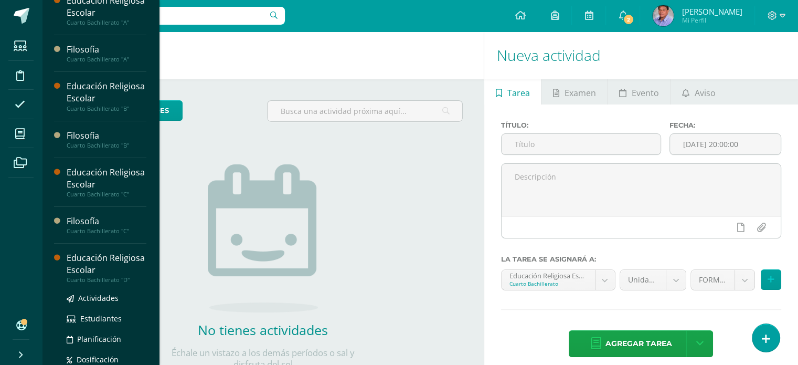
scroll to position [120, 0]
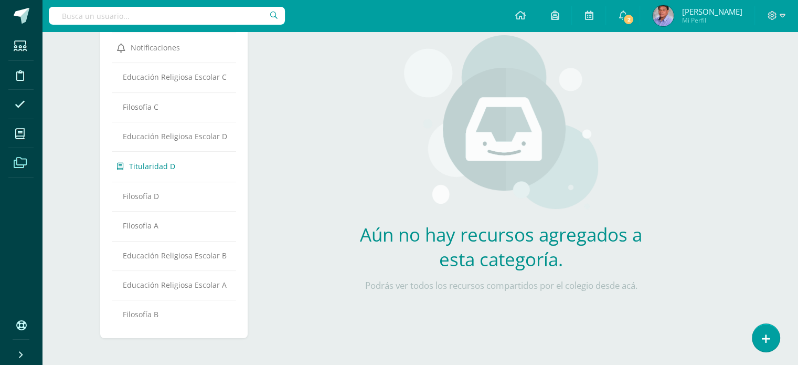
scroll to position [31, 0]
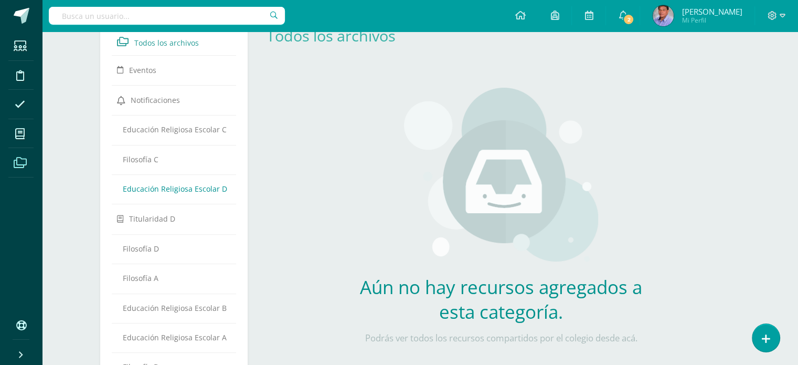
click at [146, 184] on span "Educación Religiosa Escolar D" at bounding box center [175, 189] width 104 height 10
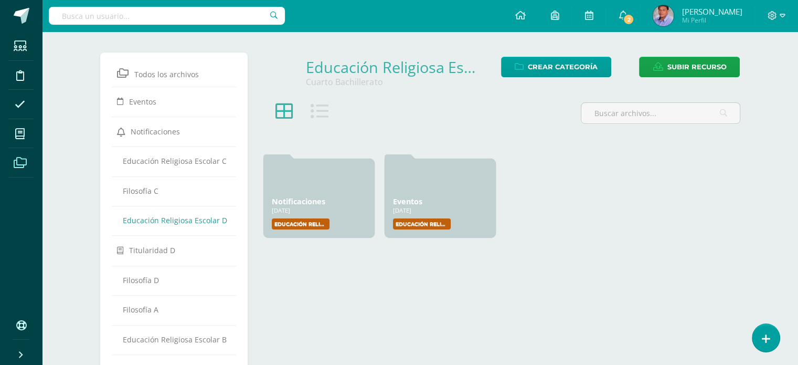
click at [588, 180] on div "Notificaciones 18 Ene, 2025 18 Ene, 2025 Creado por: Educación Religiosa Escola…" at bounding box center [501, 198] width 487 height 90
drag, startPoint x: 639, startPoint y: 201, endPoint x: 651, endPoint y: 190, distance: 16.4
click at [641, 199] on div "Notificaciones 18 Ene, 2025 18 Ene, 2025 Creado por: Educación Religiosa Escola…" at bounding box center [501, 198] width 487 height 90
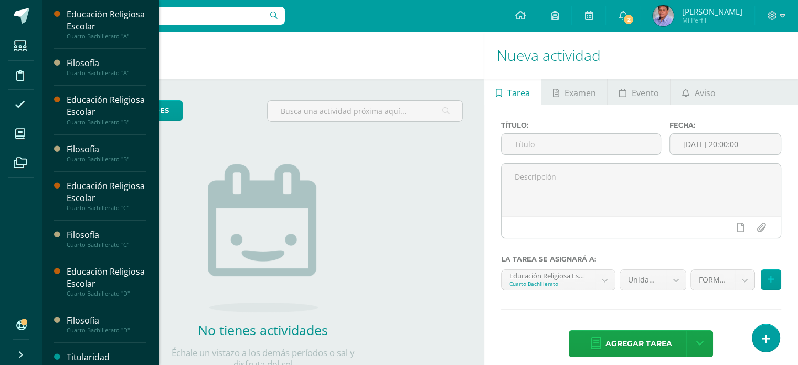
scroll to position [14, 0]
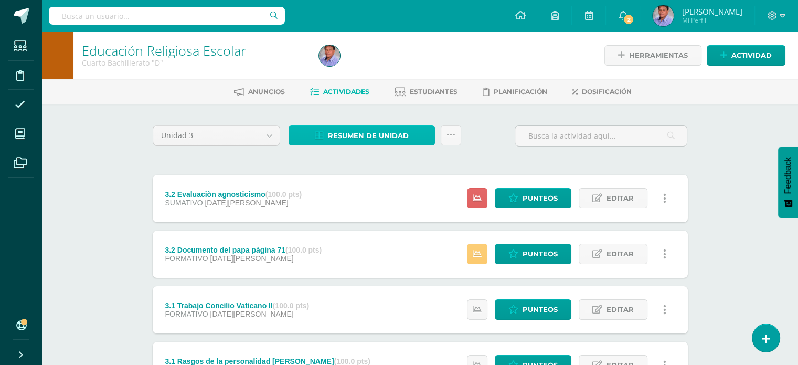
click at [355, 134] on span "Resumen de unidad" at bounding box center [368, 135] width 81 height 19
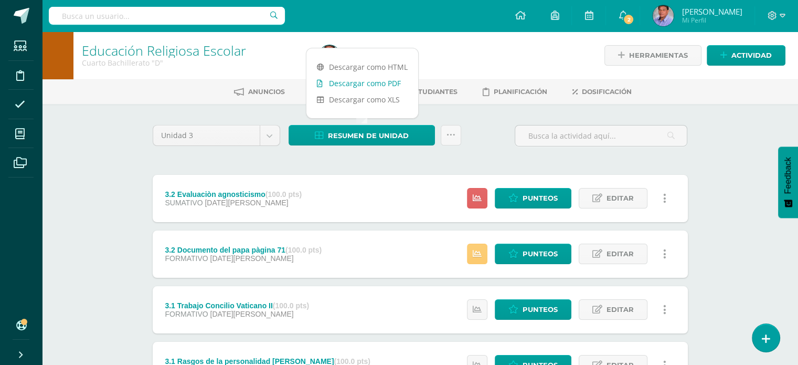
click at [372, 82] on link "Descargar como PDF" at bounding box center [363, 83] width 112 height 16
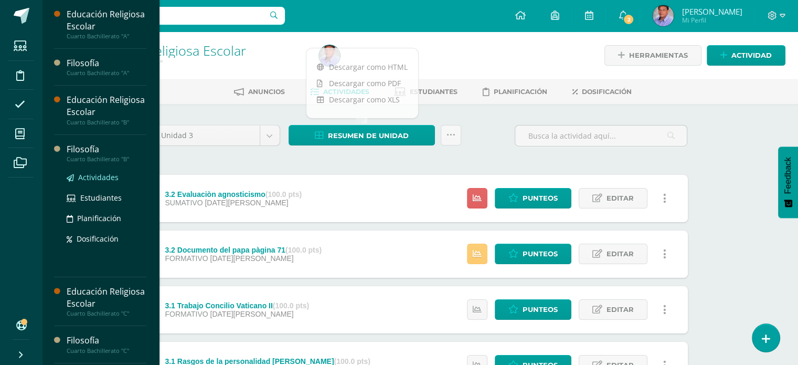
click at [110, 180] on span "Actividades" at bounding box center [98, 177] width 40 height 10
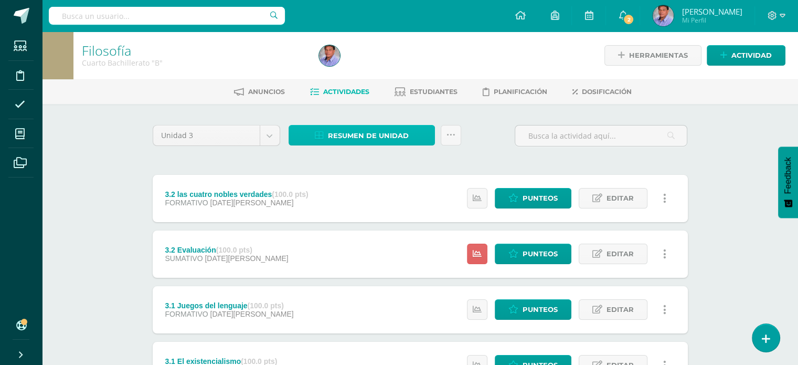
click at [380, 135] on span "Resumen de unidad" at bounding box center [368, 135] width 81 height 19
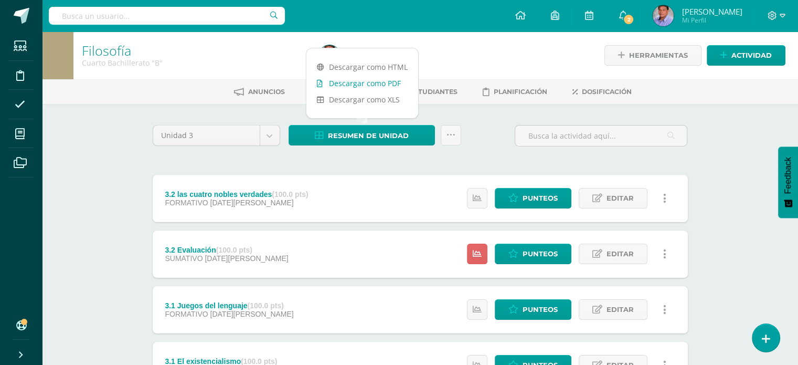
click at [348, 79] on link "Descargar como PDF" at bounding box center [363, 83] width 112 height 16
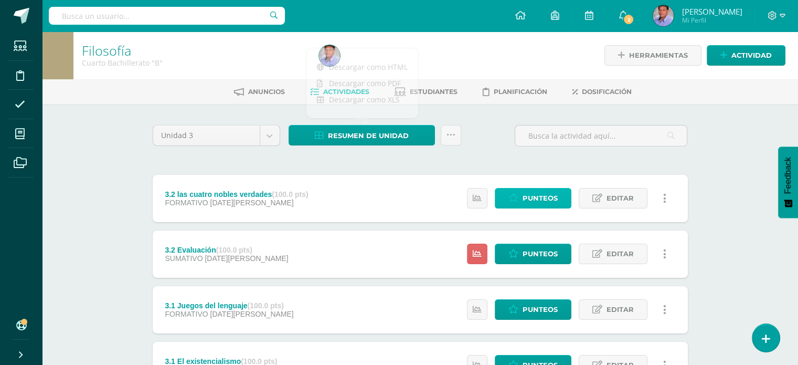
click at [544, 196] on span "Punteos" at bounding box center [540, 197] width 35 height 19
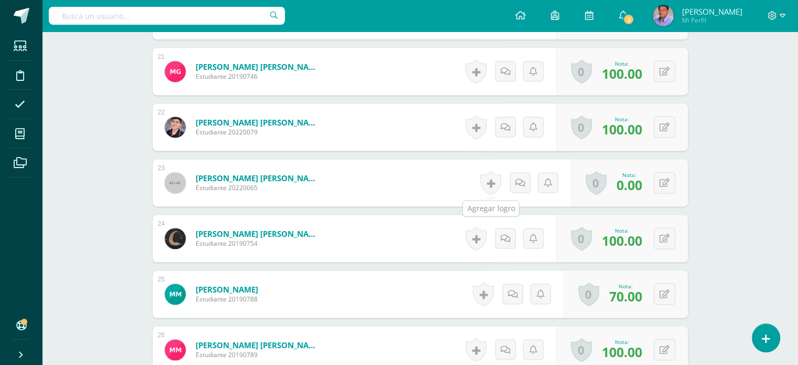
scroll to position [1431, 0]
click at [669, 184] on icon at bounding box center [672, 181] width 10 height 9
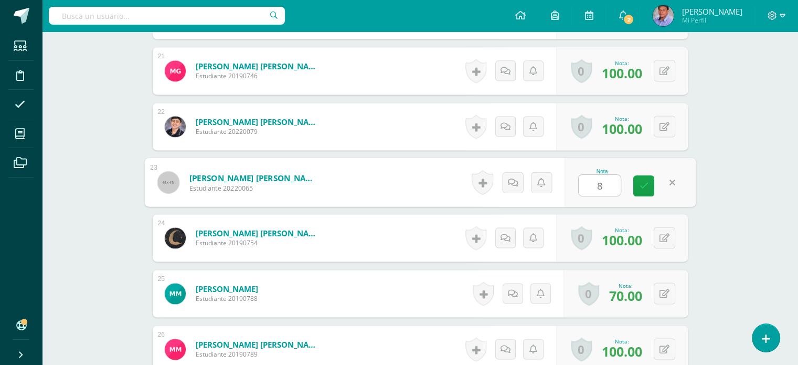
scroll to position [1431, 0]
type input "80"
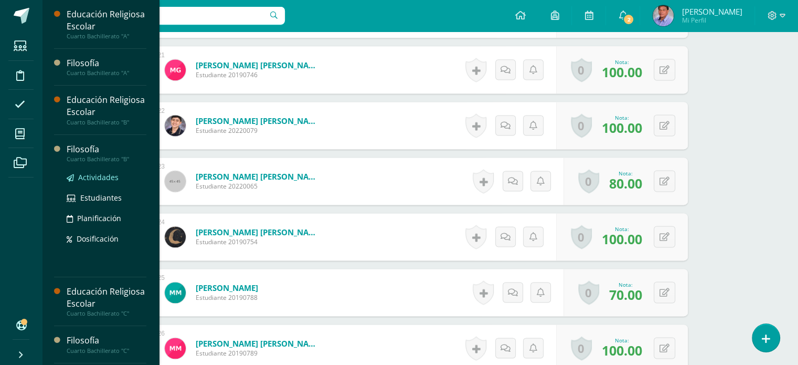
click at [106, 180] on span "Actividades" at bounding box center [98, 177] width 40 height 10
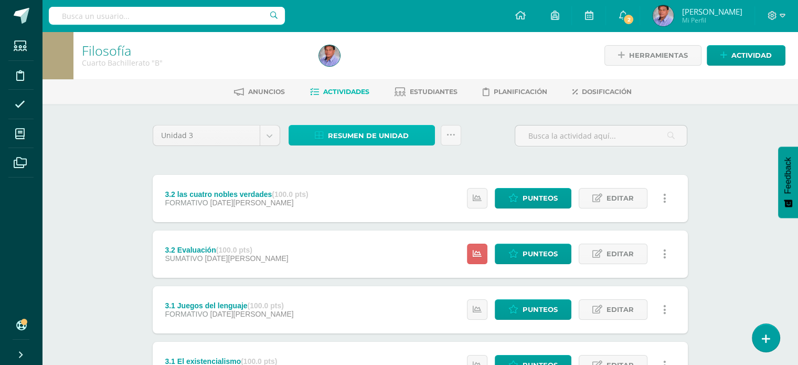
click at [388, 138] on span "Resumen de unidad" at bounding box center [368, 135] width 81 height 19
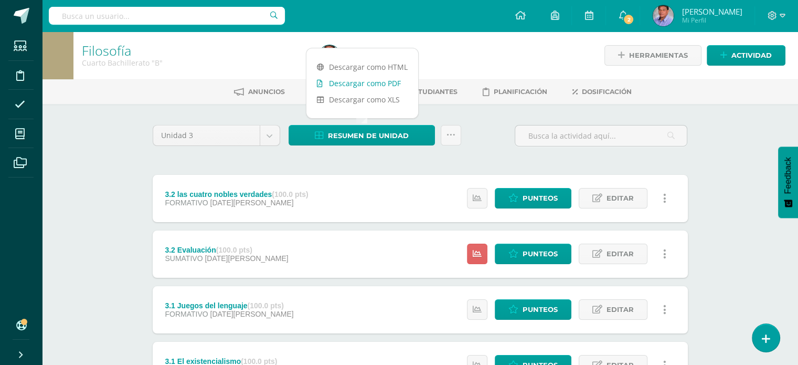
click at [366, 77] on link "Descargar como PDF" at bounding box center [363, 83] width 112 height 16
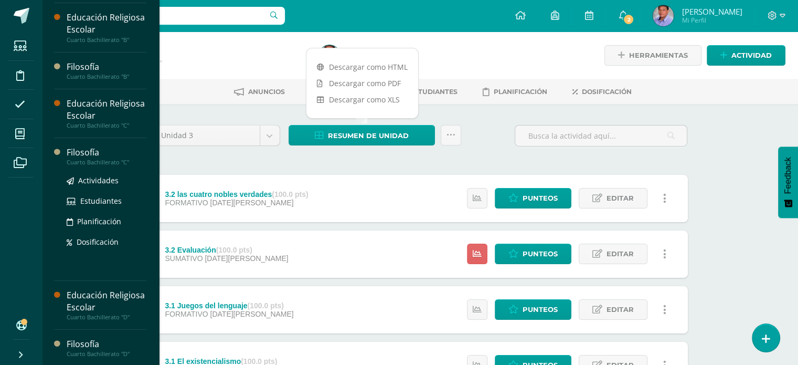
scroll to position [86, 0]
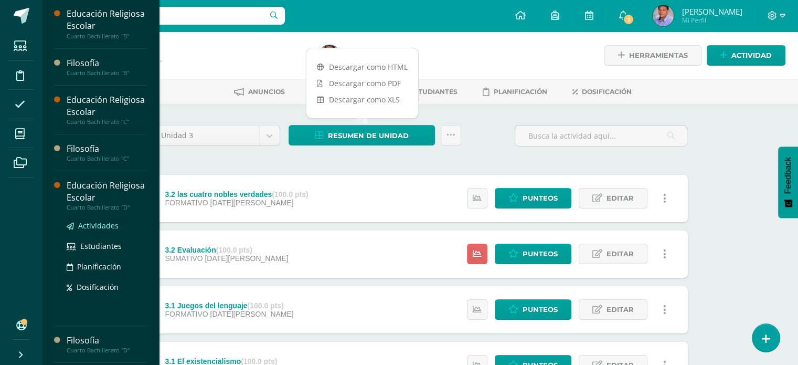
click at [107, 225] on span "Actividades" at bounding box center [98, 225] width 40 height 10
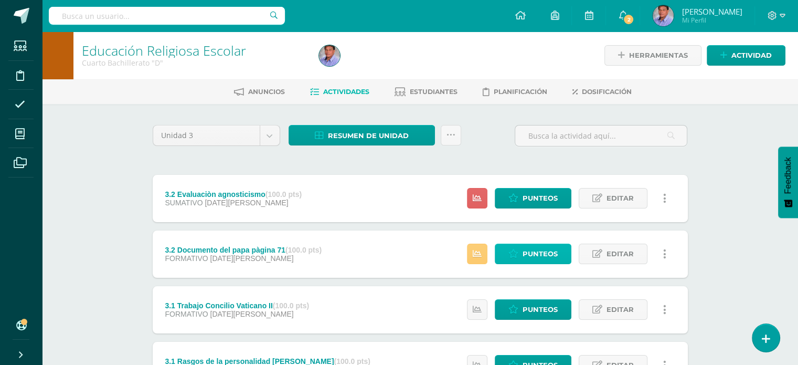
click at [539, 254] on span "Punteos" at bounding box center [540, 253] width 35 height 19
click at [546, 250] on span "Punteos" at bounding box center [540, 253] width 35 height 19
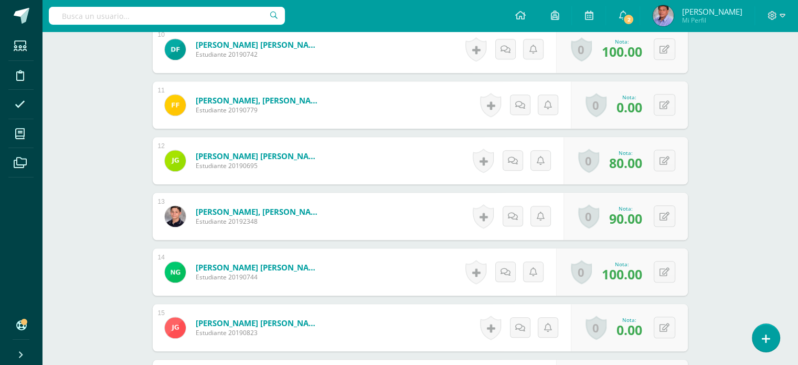
scroll to position [840, 0]
click at [661, 330] on button at bounding box center [672, 327] width 22 height 22
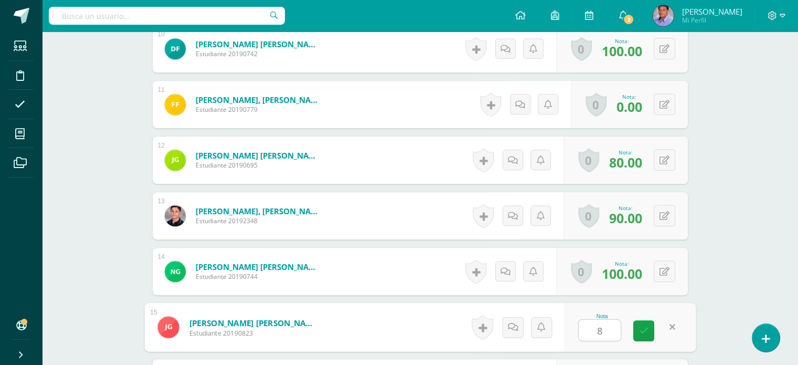
type input "80"
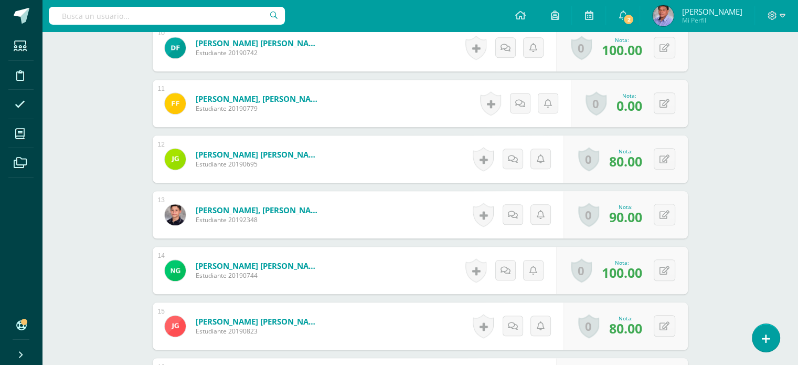
scroll to position [842, 0]
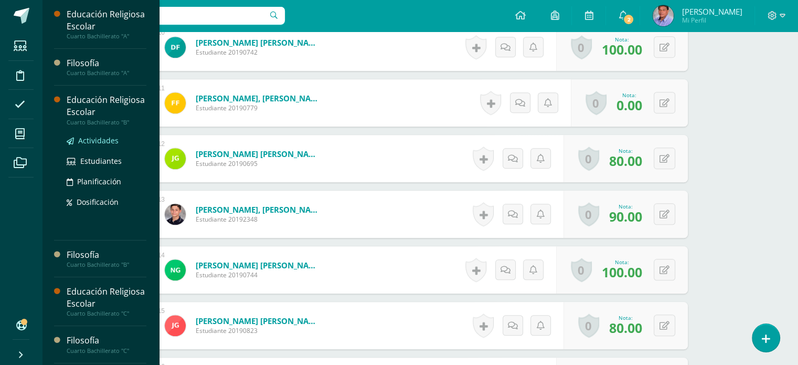
click at [109, 135] on span "Actividades" at bounding box center [98, 140] width 40 height 10
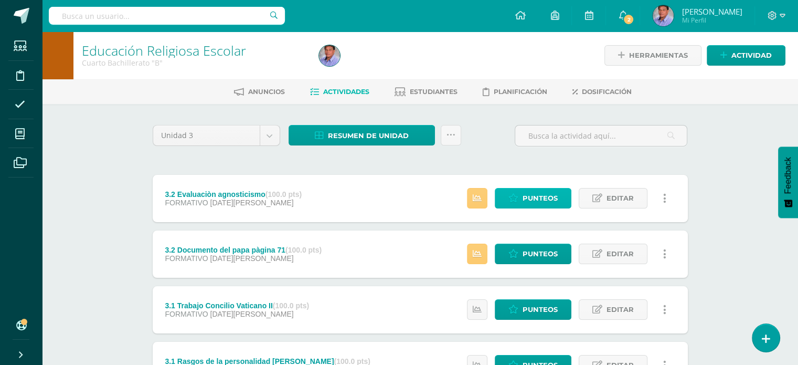
click at [535, 193] on span "Punteos" at bounding box center [540, 197] width 35 height 19
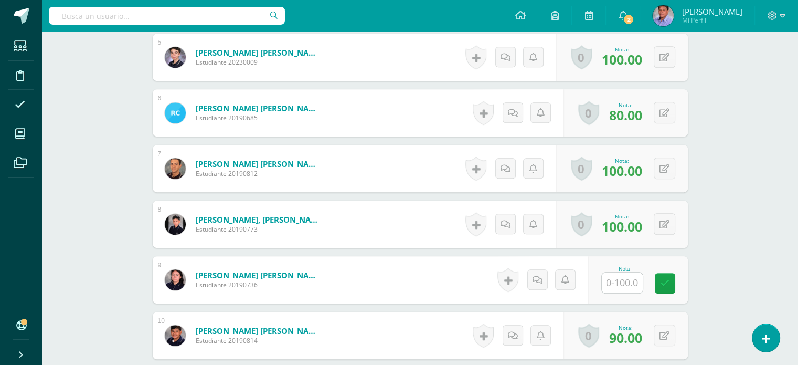
scroll to position [592, 0]
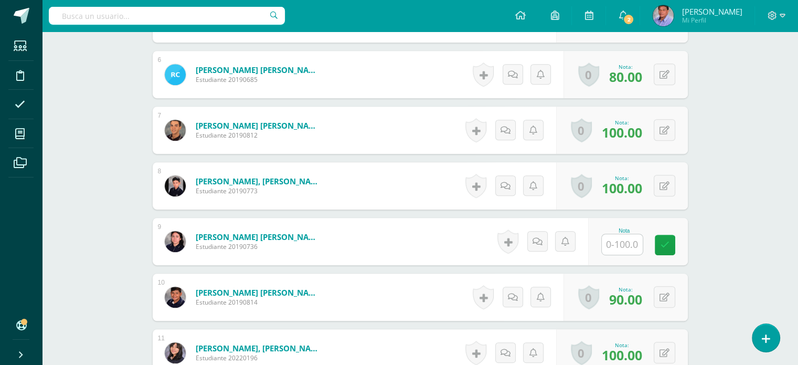
click at [628, 239] on input "text" at bounding box center [622, 244] width 41 height 20
type input "100"
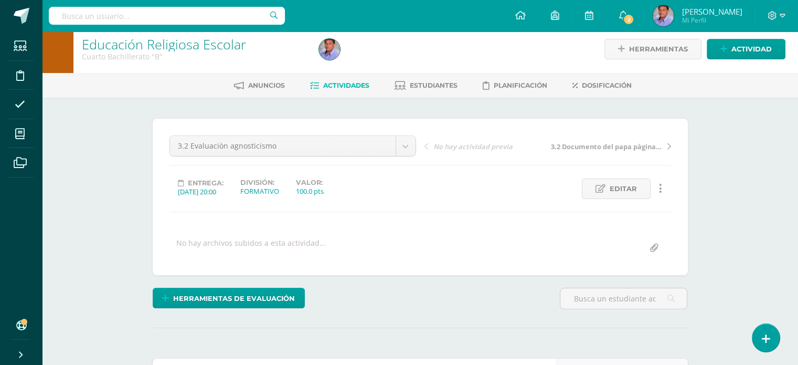
scroll to position [0, 0]
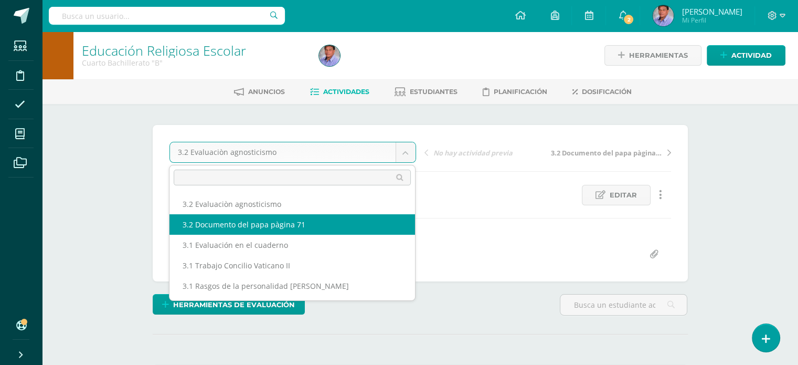
select select "/dashboard/teacher/grade-activity/224162/"
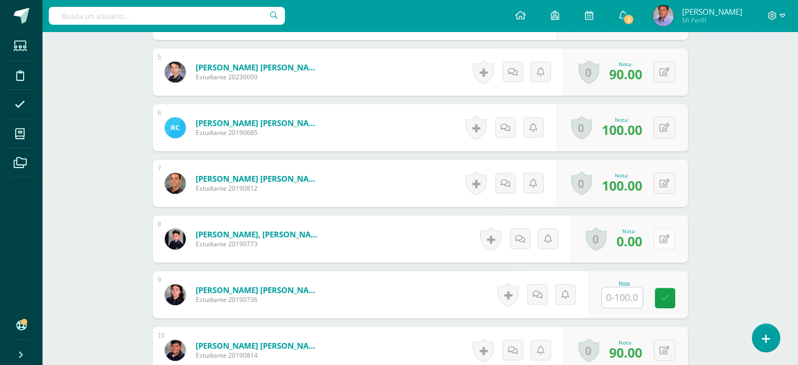
scroll to position [540, 0]
click at [666, 241] on icon at bounding box center [665, 238] width 10 height 9
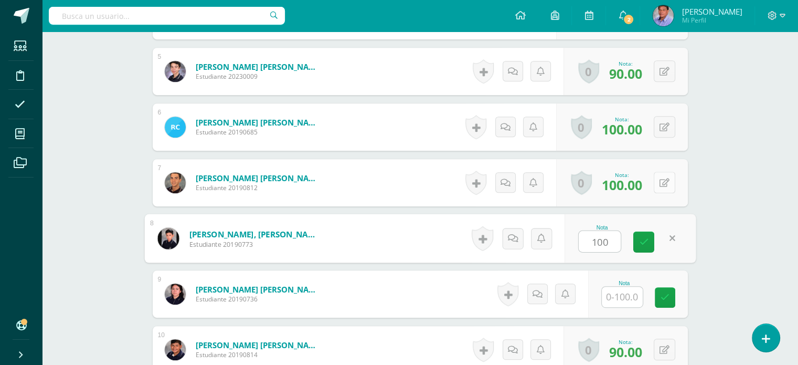
type input "100"
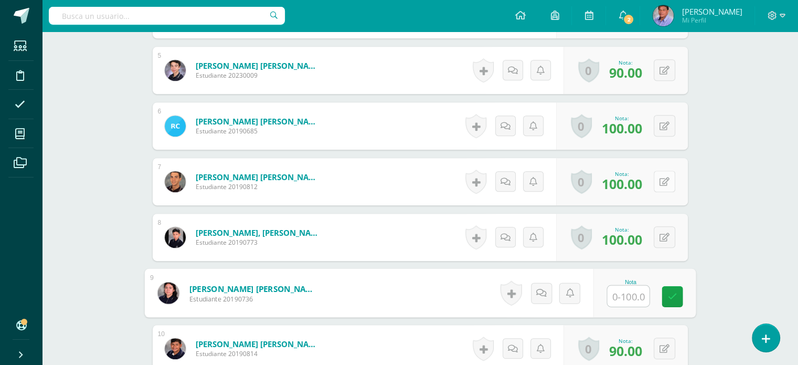
scroll to position [541, 0]
type input "100"
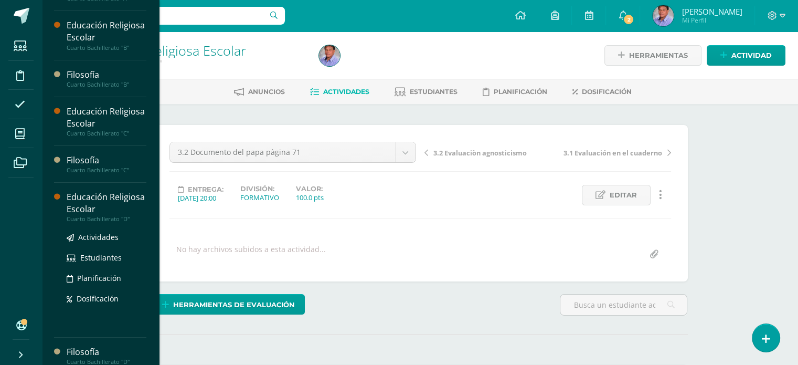
scroll to position [75, 0]
click at [113, 236] on span "Actividades" at bounding box center [98, 237] width 40 height 10
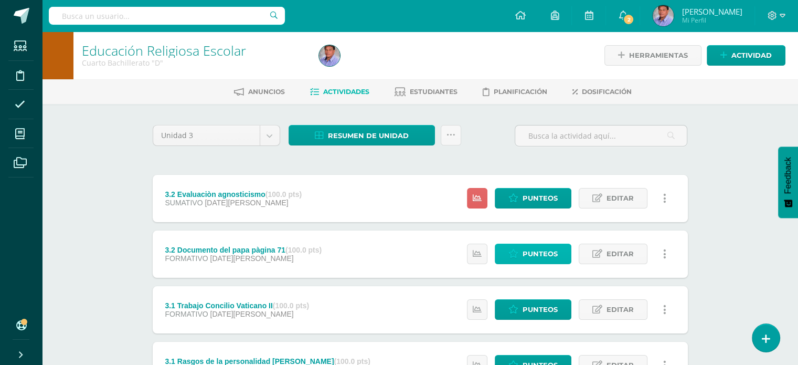
click at [554, 255] on span "Punteos" at bounding box center [540, 253] width 35 height 19
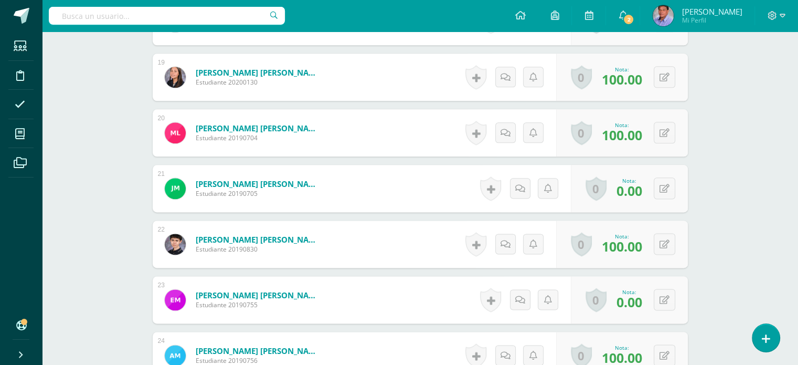
scroll to position [1313, 0]
drag, startPoint x: 664, startPoint y: 187, endPoint x: 659, endPoint y: 182, distance: 6.3
click at [667, 185] on icon at bounding box center [665, 188] width 10 height 9
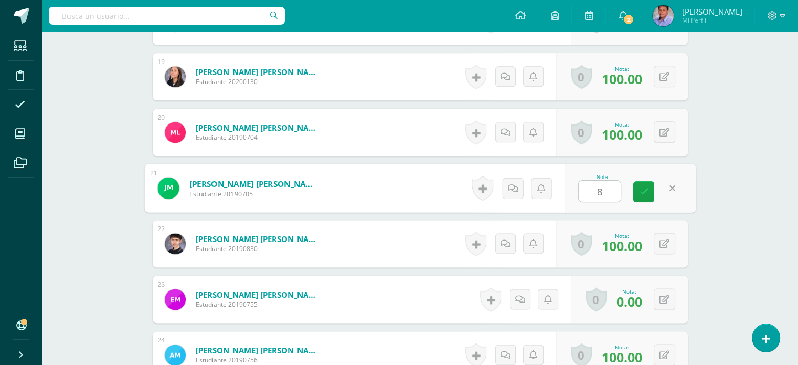
type input "80"
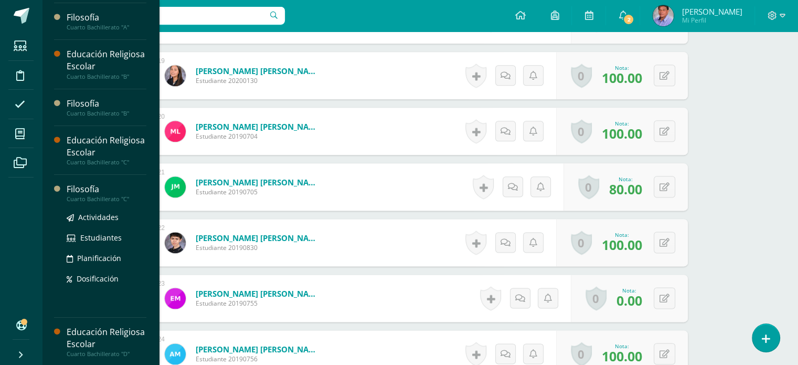
scroll to position [94, 0]
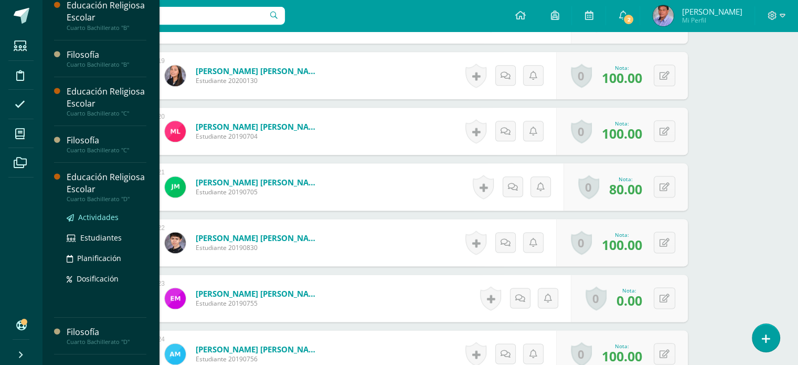
click at [105, 218] on span "Actividades" at bounding box center [98, 217] width 40 height 10
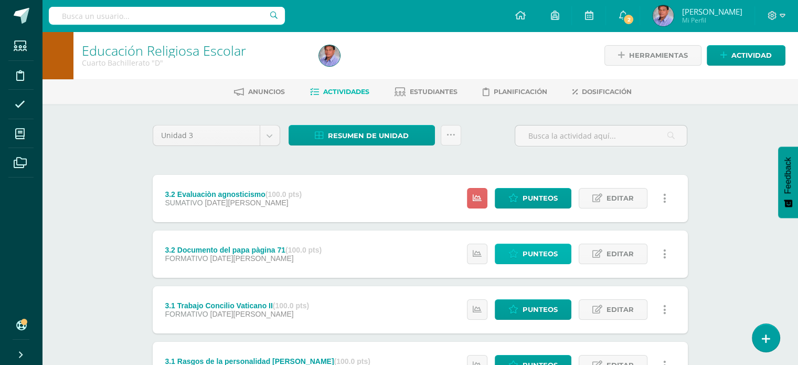
click at [549, 253] on span "Punteos" at bounding box center [540, 253] width 35 height 19
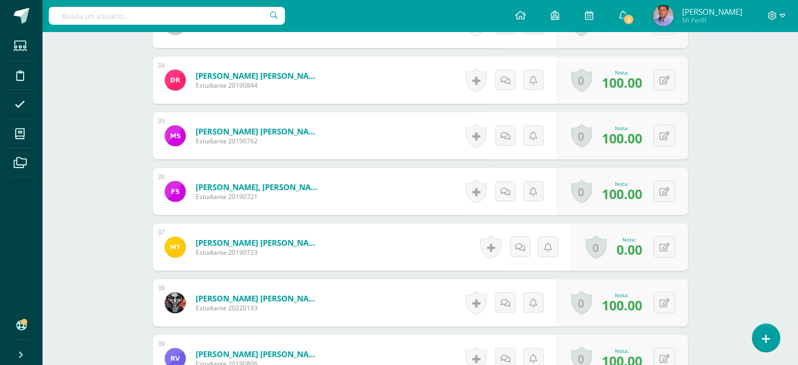
scroll to position [2145, 0]
click at [664, 246] on button at bounding box center [672, 247] width 22 height 22
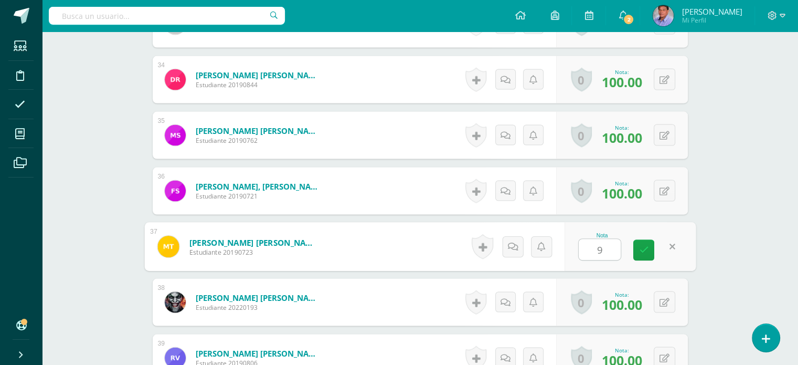
type input "90"
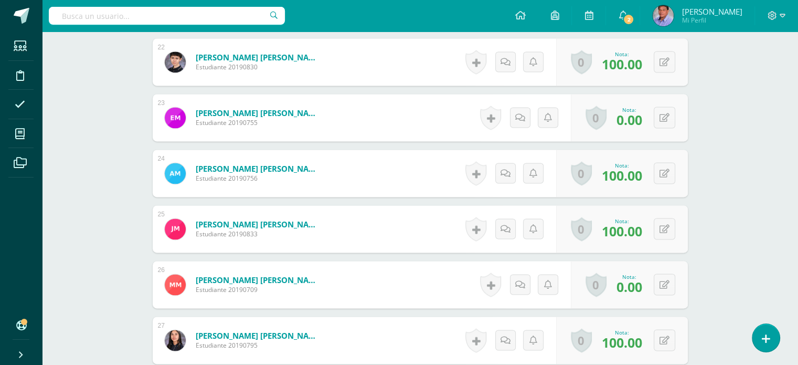
scroll to position [1522, 0]
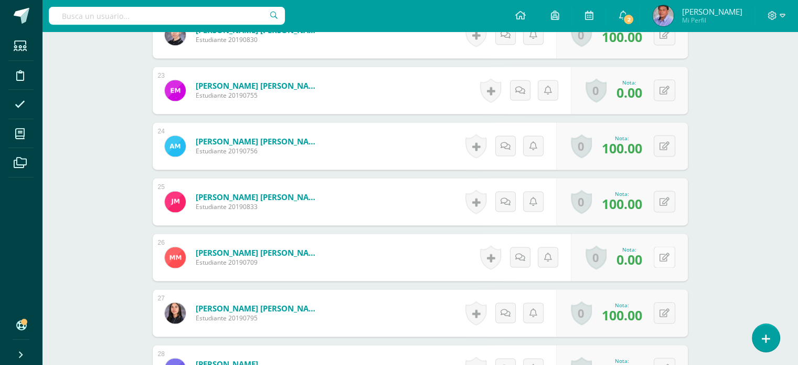
click at [666, 254] on icon at bounding box center [665, 257] width 10 height 9
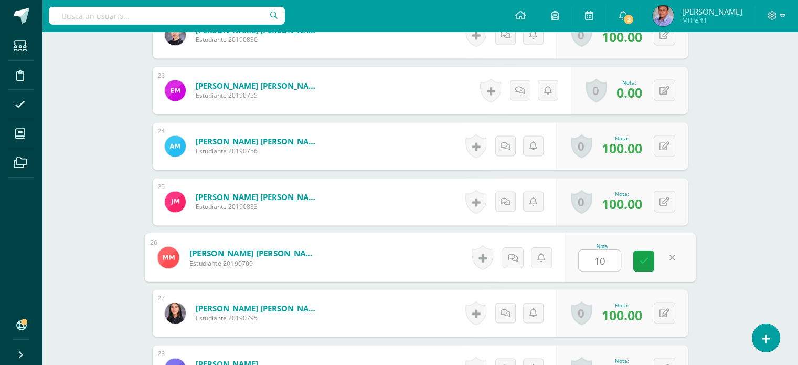
type input "100"
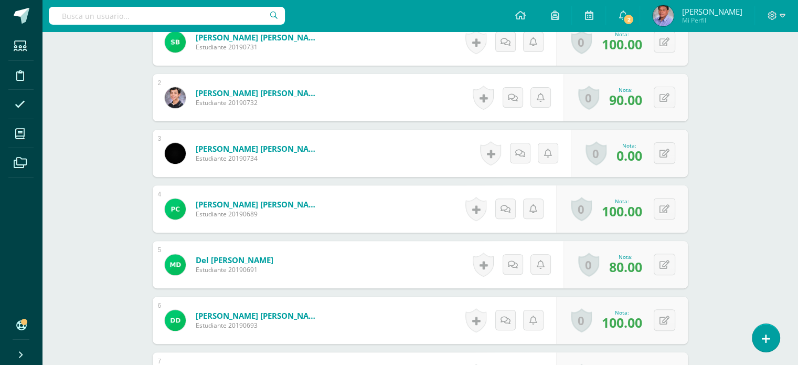
scroll to position [315, 0]
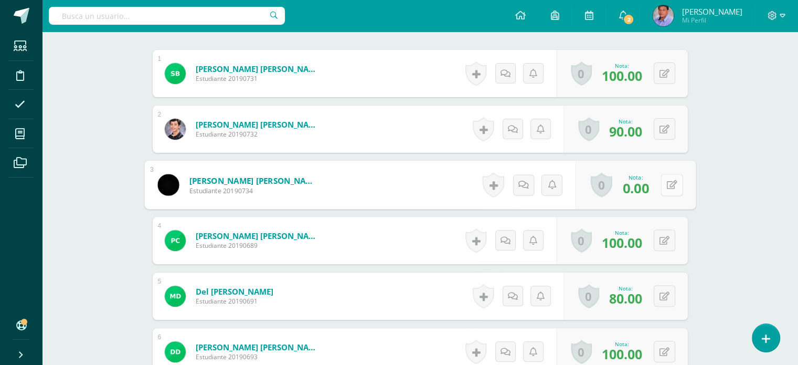
click at [664, 182] on button at bounding box center [672, 185] width 22 height 22
type input "80"
